Goal: Task Accomplishment & Management: Manage account settings

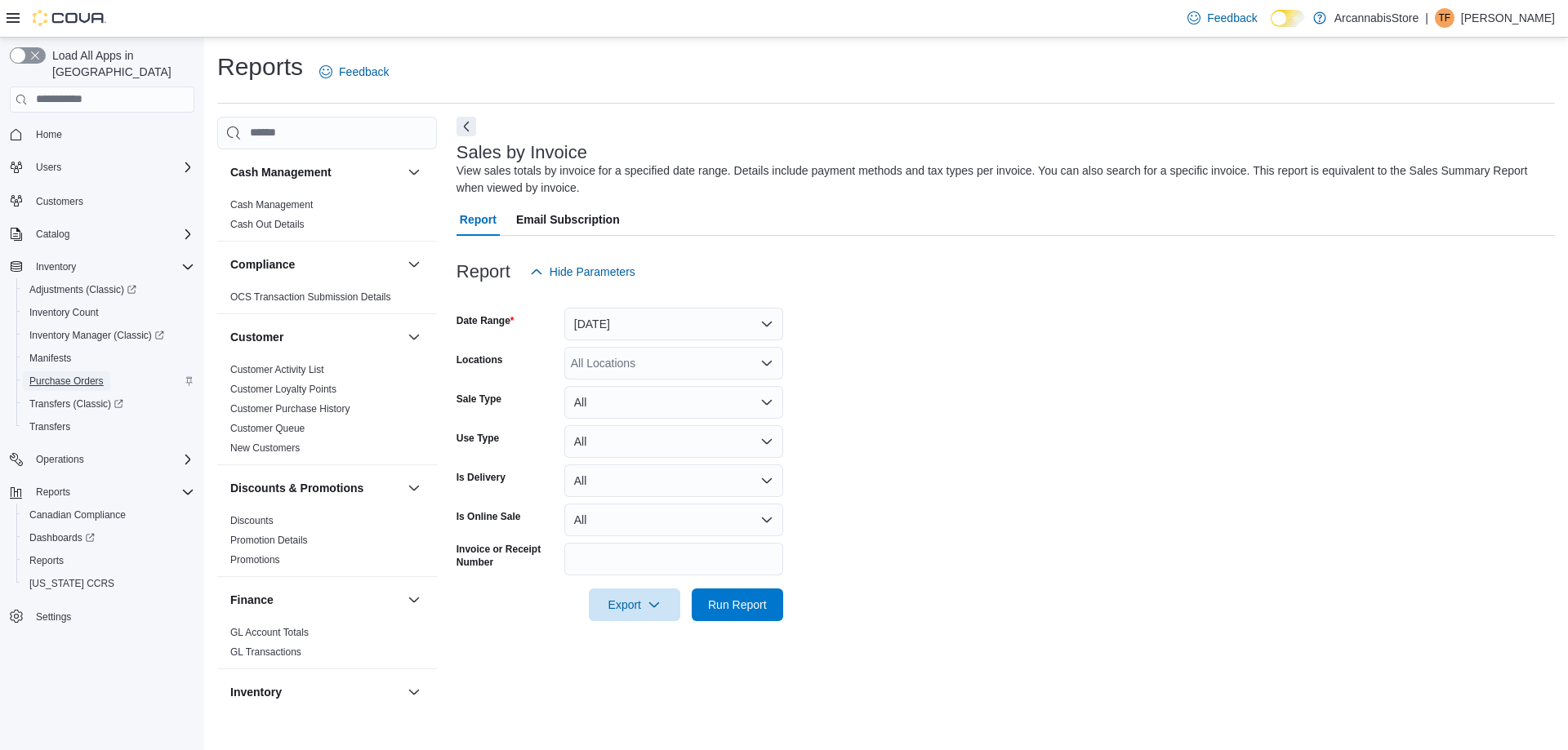
click at [78, 375] on span "Purchase Orders" at bounding box center [66, 381] width 75 height 13
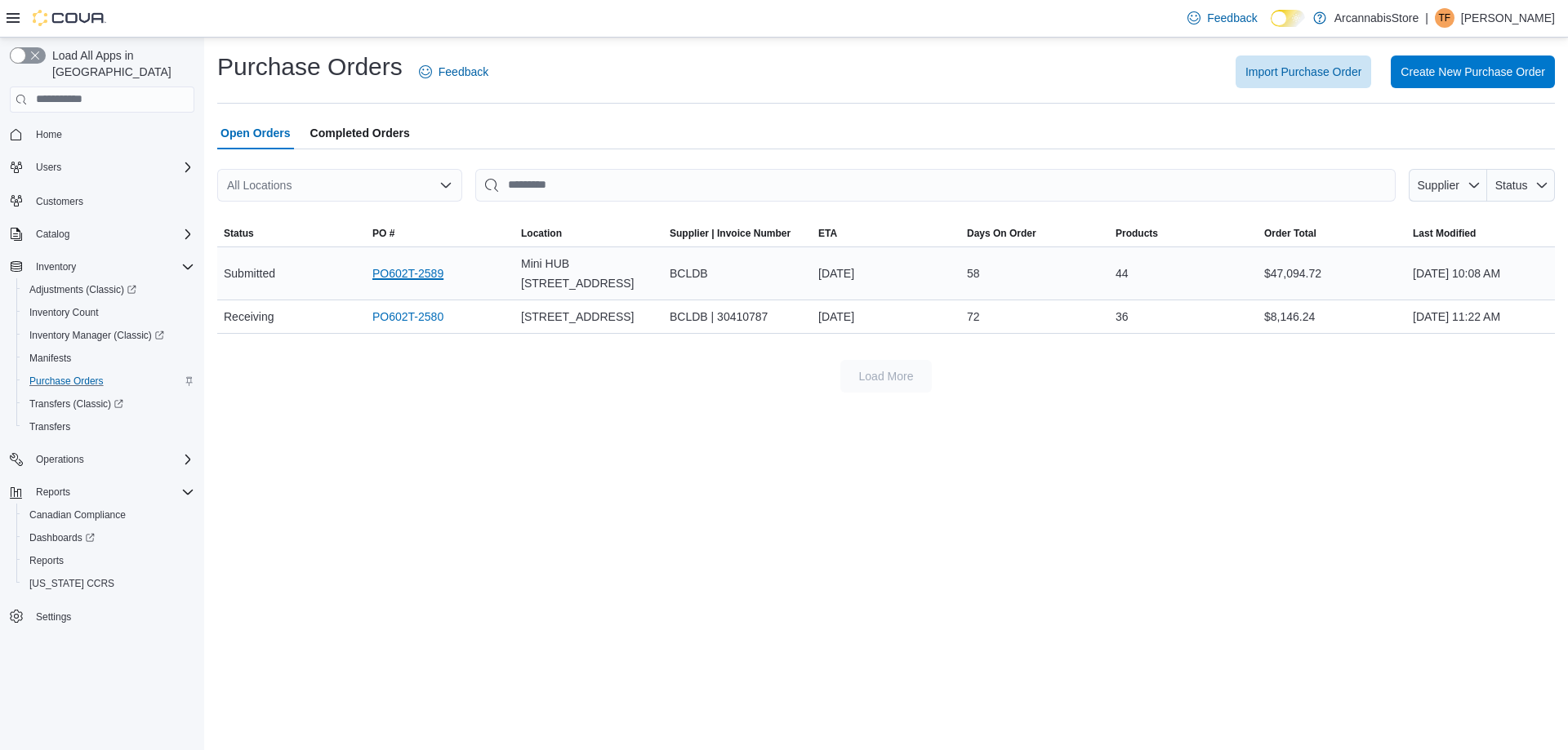
click at [397, 276] on link "PO602T-2589" at bounding box center [408, 273] width 71 height 19
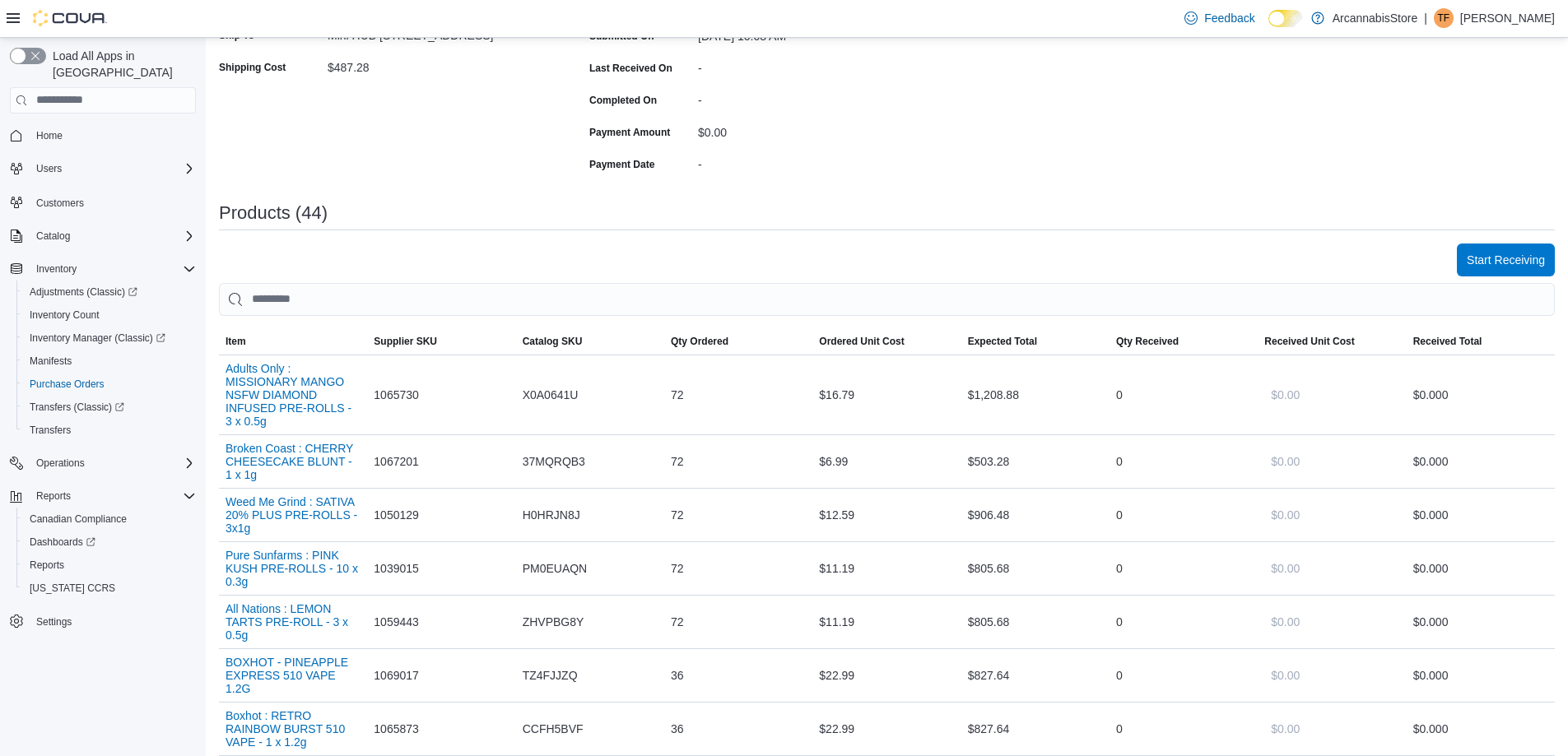
scroll to position [238, 0]
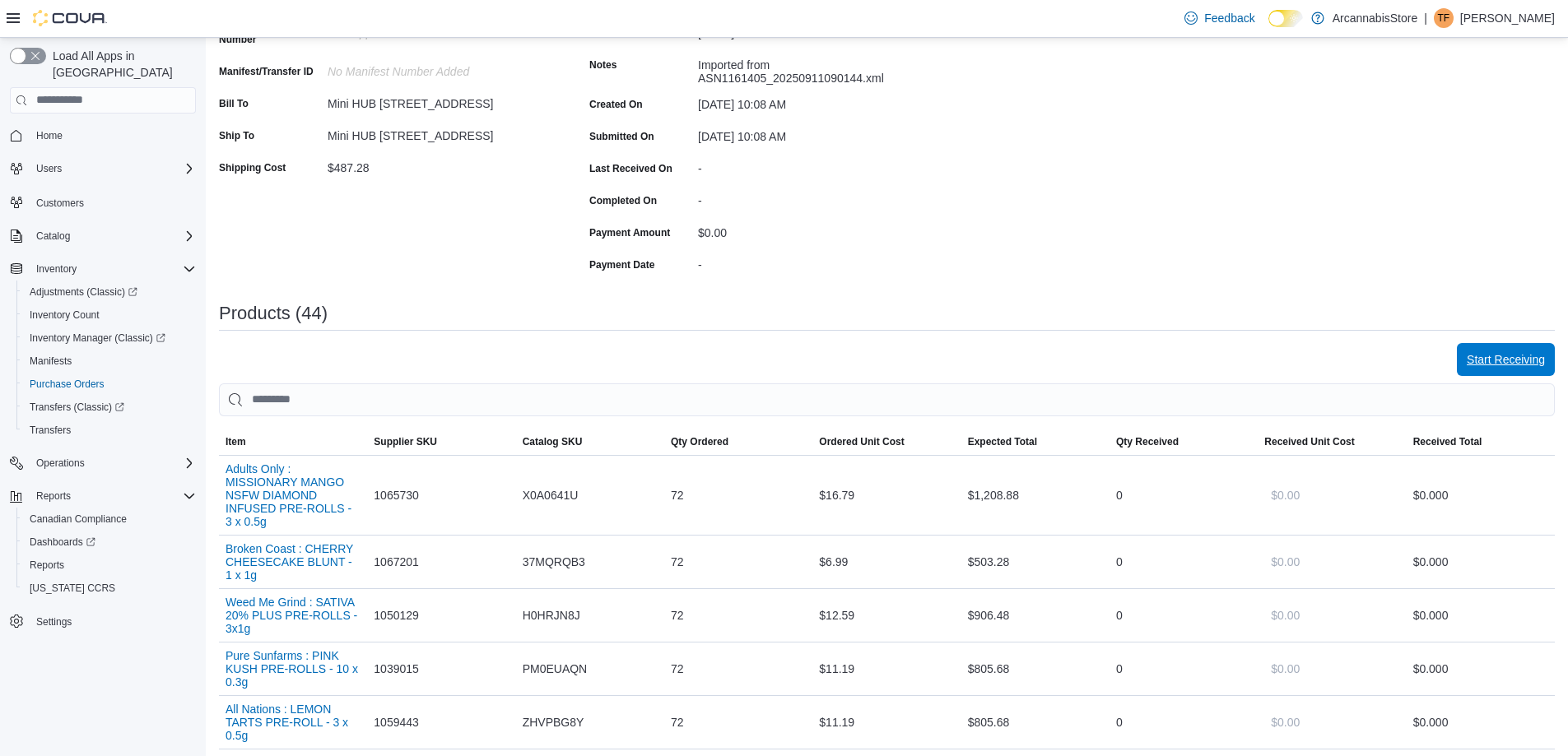
click at [1500, 366] on span "Start Receiving" at bounding box center [1505, 359] width 79 height 16
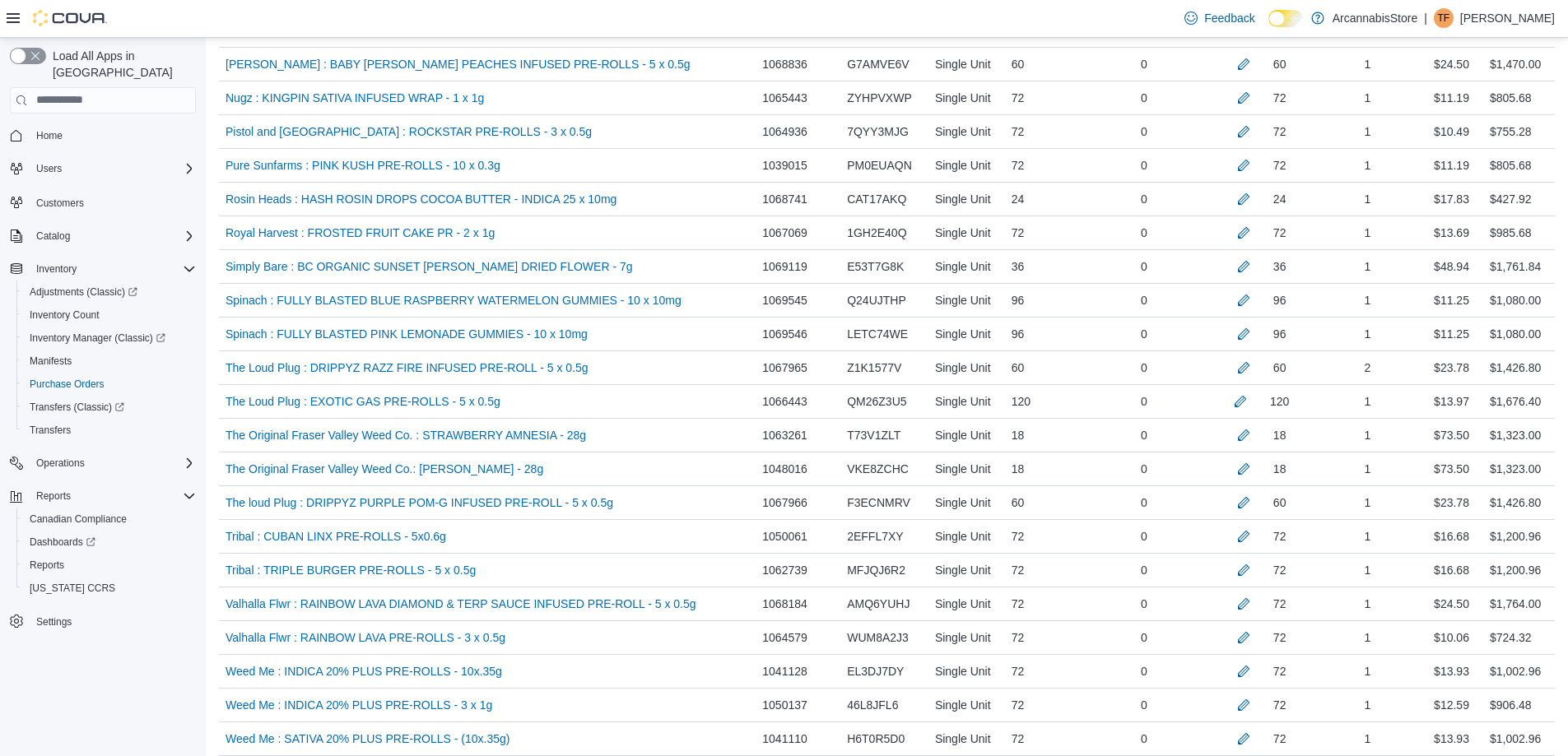
scroll to position [1515, 0]
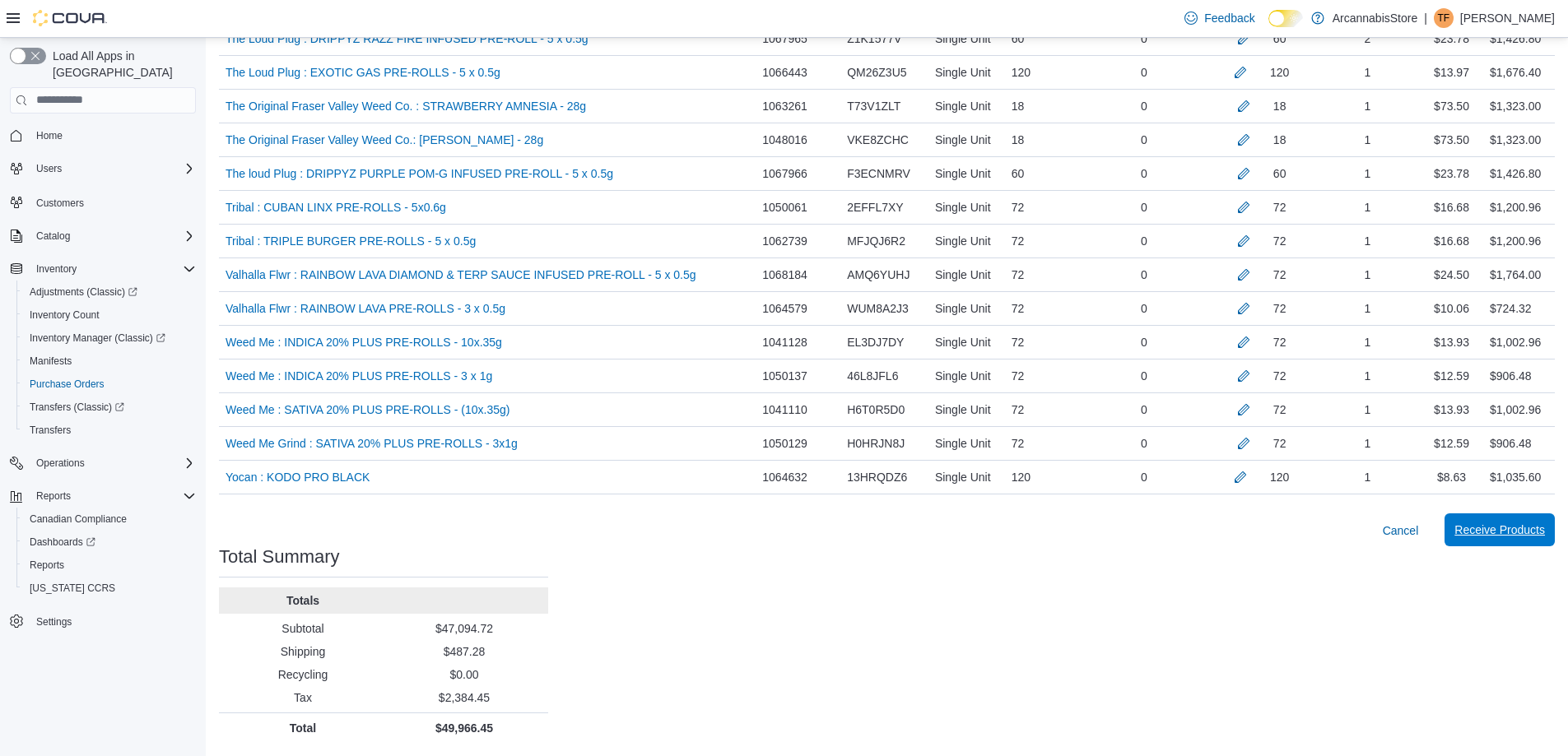
click at [1513, 525] on span "Receive Products" at bounding box center [1499, 530] width 90 height 16
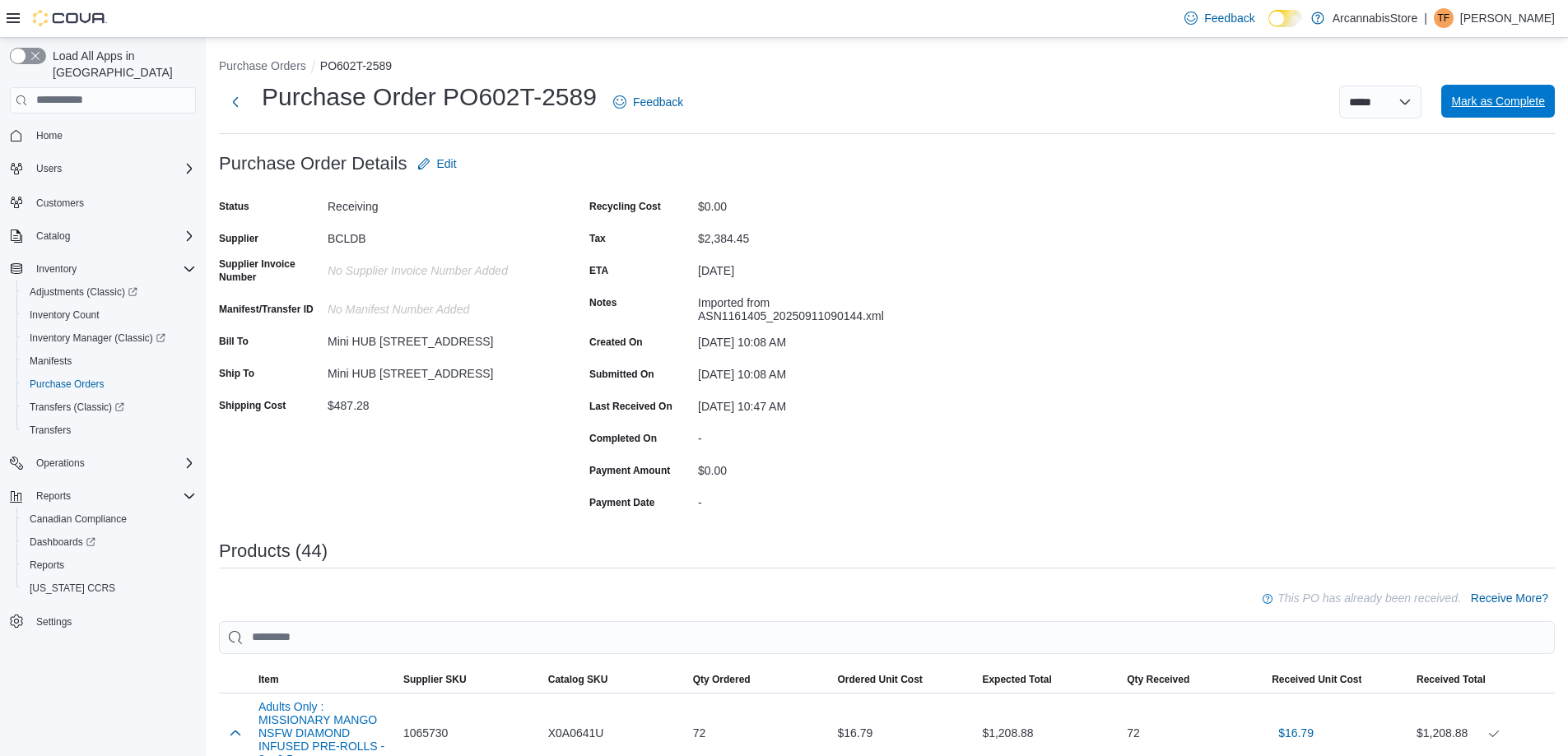
click at [1518, 107] on span "Mark as Complete" at bounding box center [1497, 101] width 94 height 16
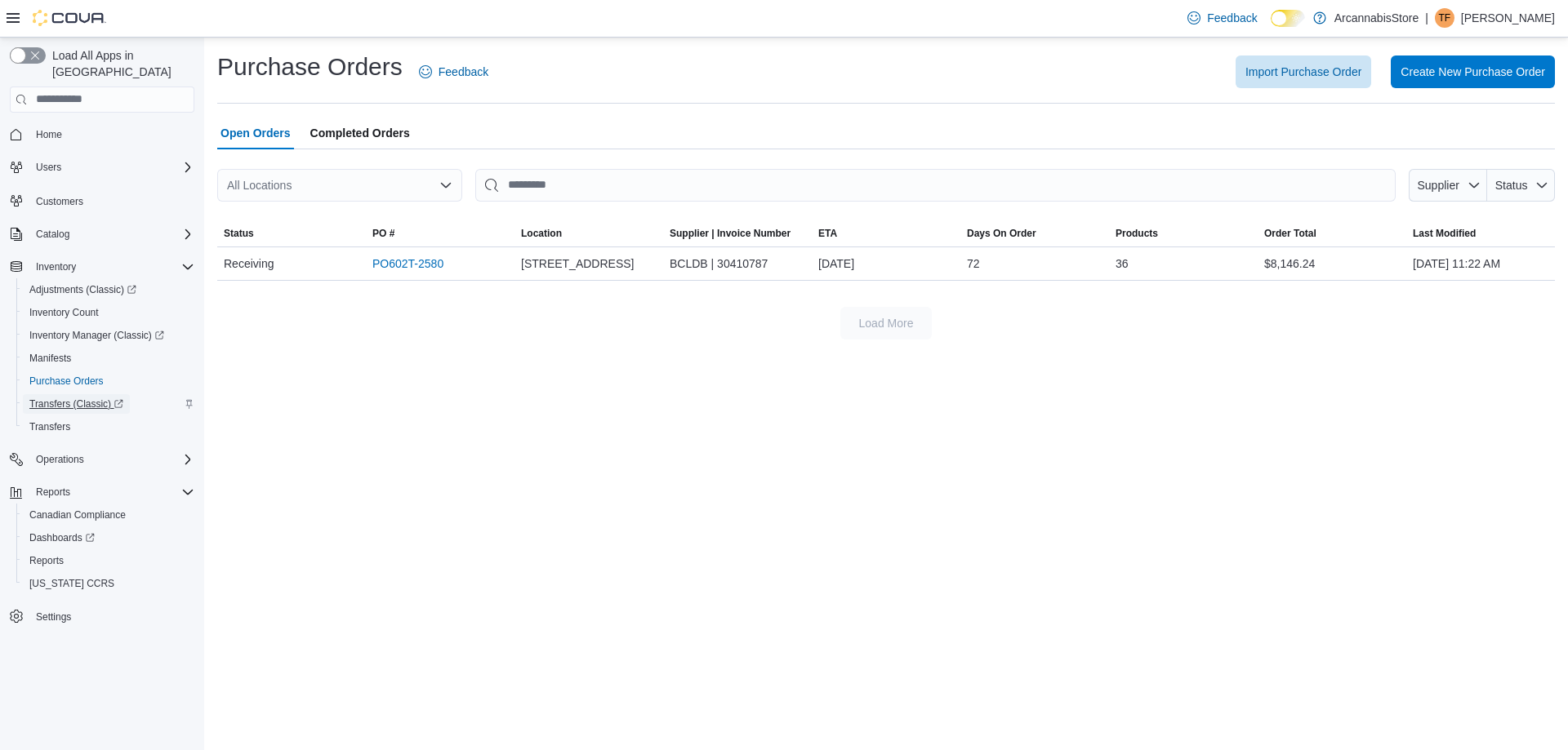
click at [83, 397] on span "Transfers (Classic)" at bounding box center [76, 404] width 94 height 13
